Goal: Information Seeking & Learning: Learn about a topic

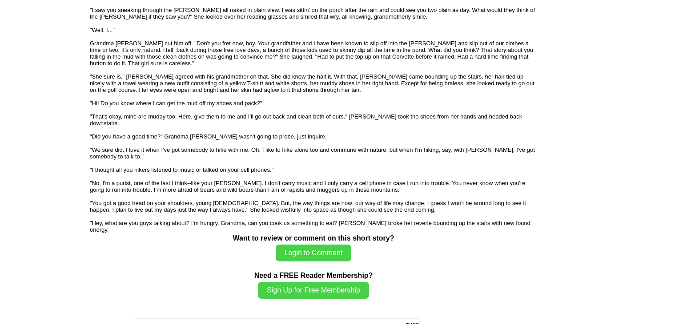
scroll to position [1582, 0]
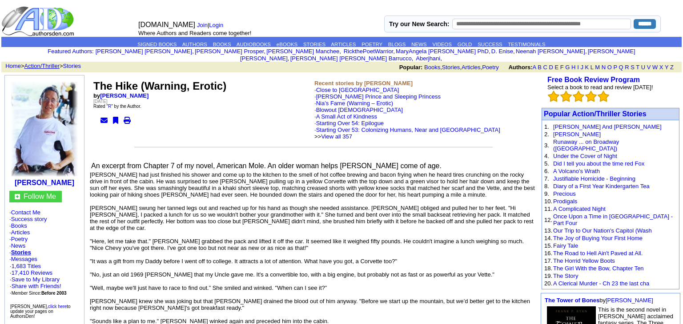
click at [44, 63] on link "Action/Thriller" at bounding box center [41, 66] width 35 height 7
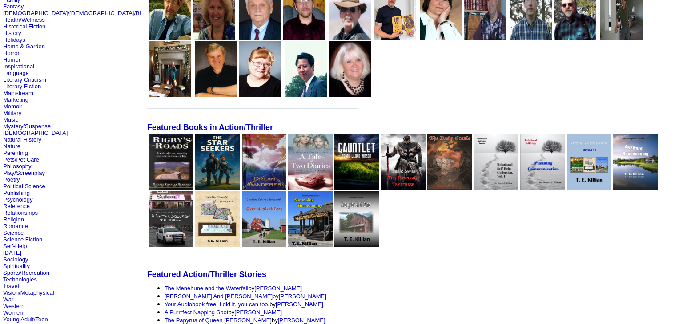
scroll to position [178, 0]
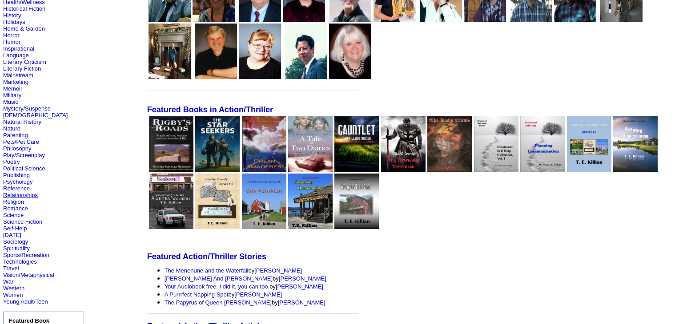
click at [30, 199] on link "Relationships" at bounding box center [20, 195] width 35 height 7
